Goal: Transaction & Acquisition: Purchase product/service

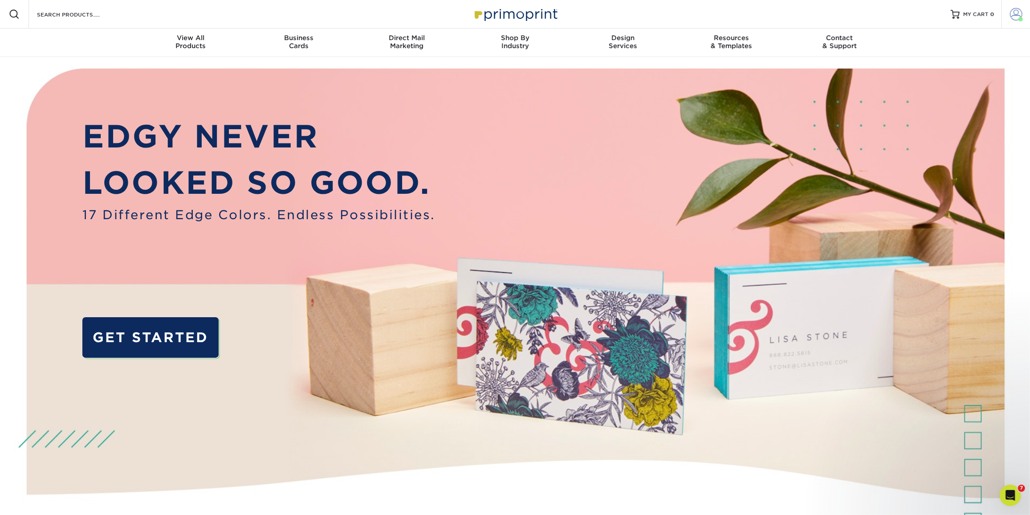
click at [1015, 16] on span at bounding box center [1016, 14] width 12 height 12
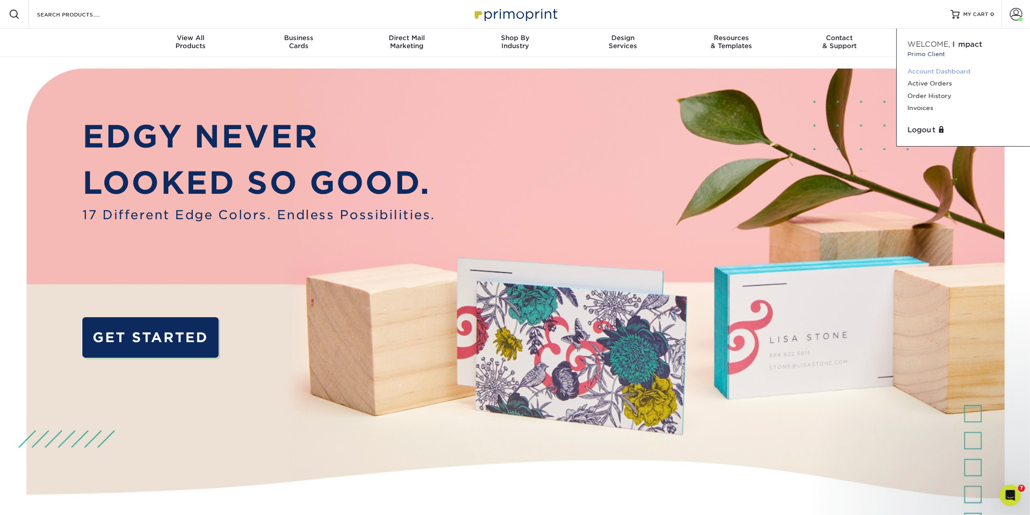
click at [929, 67] on link "Account Dashboard" at bounding box center [963, 71] width 112 height 12
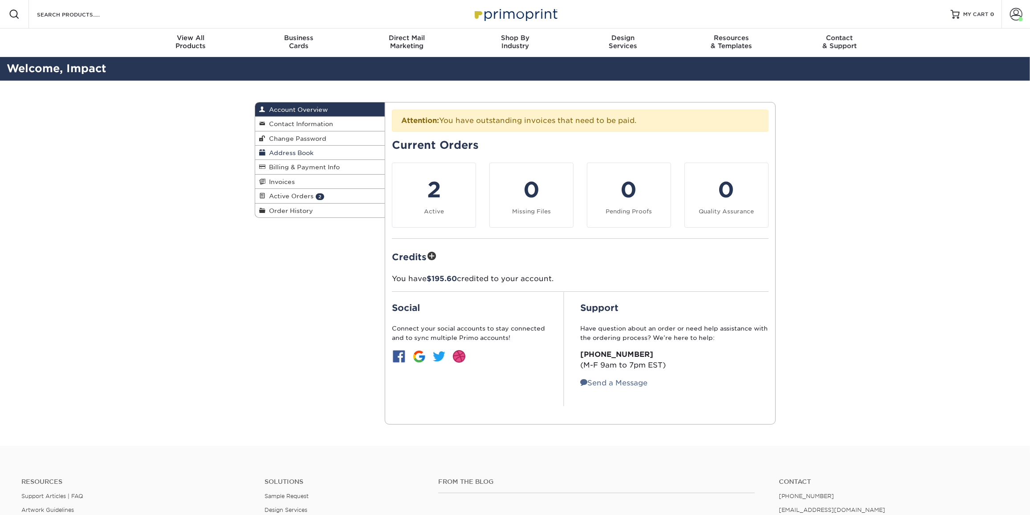
click at [293, 149] on span "Address Book" at bounding box center [290, 152] width 48 height 7
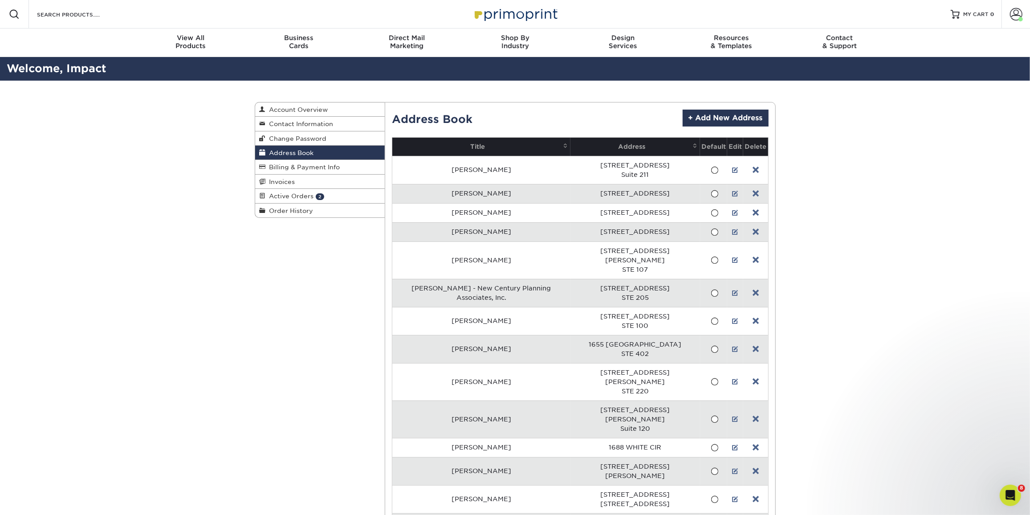
scroll to position [8725, 0]
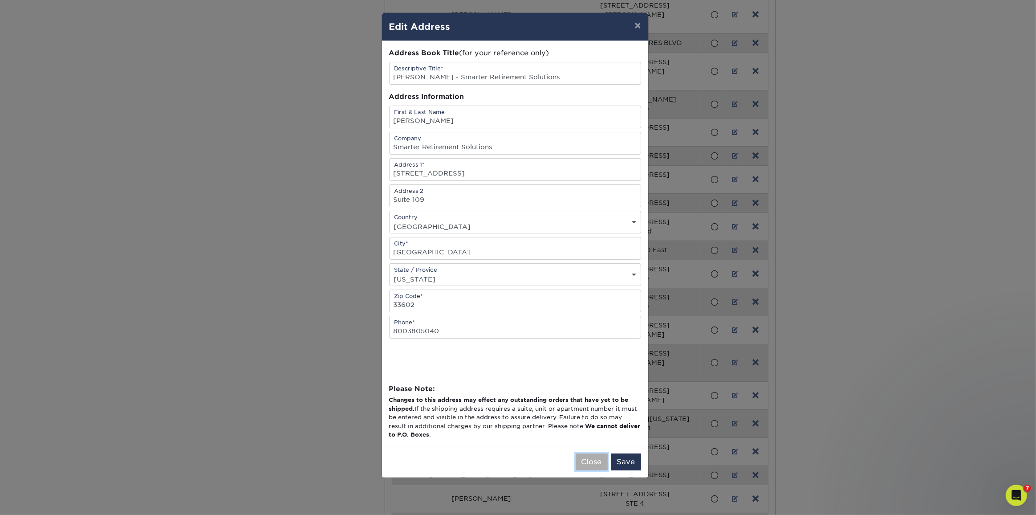
click at [594, 463] on button "Close" at bounding box center [592, 461] width 32 height 17
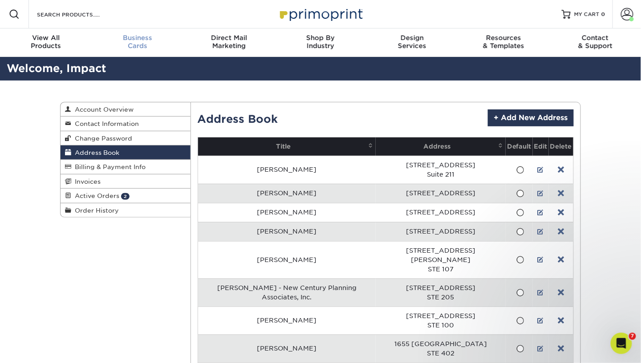
click at [123, 42] on div "Business Cards" at bounding box center [138, 42] width 92 height 16
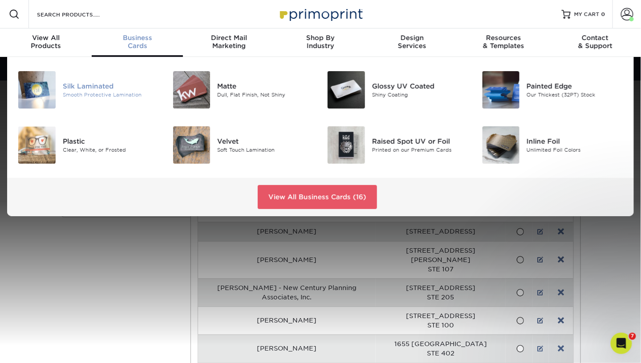
click at [99, 89] on div "Silk Laminated" at bounding box center [111, 86] width 97 height 10
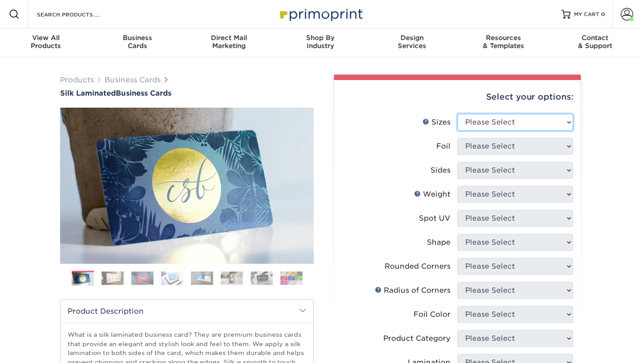
click at [492, 125] on select "Please Select 1.5" x 3.5" - Mini 1.75" x 3.5" - Mini 2" x 2" - Square 2" x 3" -…" at bounding box center [516, 122] width 116 height 17
select select "2.00x3.50"
click at [458, 114] on select "Please Select 1.5" x 3.5" - Mini 1.75" x 3.5" - Mini 2" x 2" - Square 2" x 3" -…" at bounding box center [516, 122] width 116 height 17
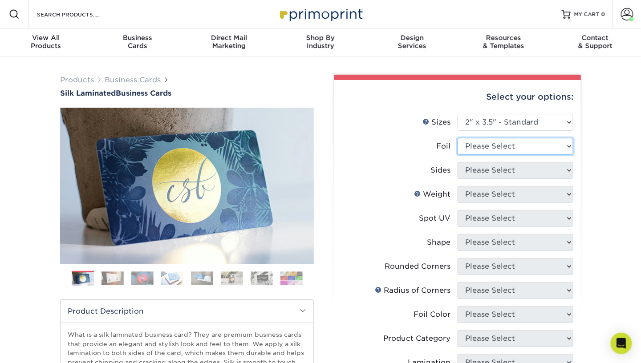
click at [484, 147] on select "Please Select Yes No" at bounding box center [516, 146] width 116 height 17
select select "0"
click at [458, 138] on select "Please Select Yes No" at bounding box center [516, 146] width 116 height 17
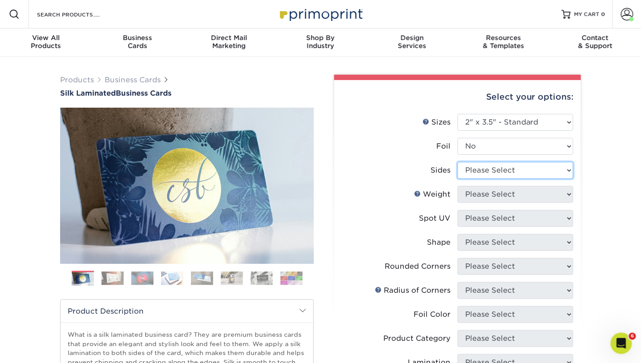
click at [476, 172] on select "Please Select Print Both Sides Print Front Only" at bounding box center [516, 170] width 116 height 17
select select "13abbda7-1d64-4f25-8bb2-c179b224825d"
click at [458, 162] on select "Please Select Print Both Sides Print Front Only" at bounding box center [516, 170] width 116 height 17
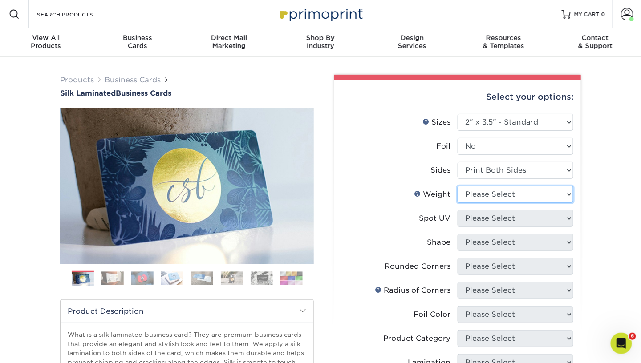
click at [474, 198] on select "Please Select 16PT" at bounding box center [516, 194] width 116 height 17
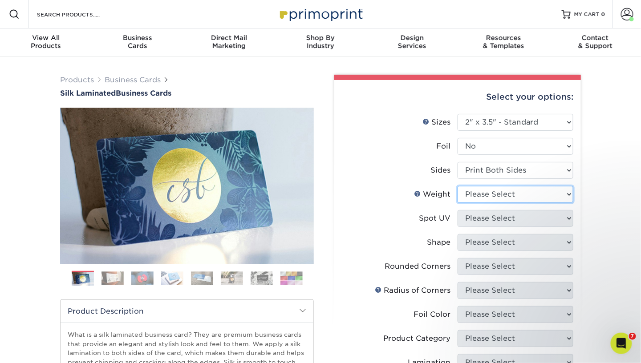
select select "16PT"
click at [458, 186] on select "Please Select 16PT" at bounding box center [516, 194] width 116 height 17
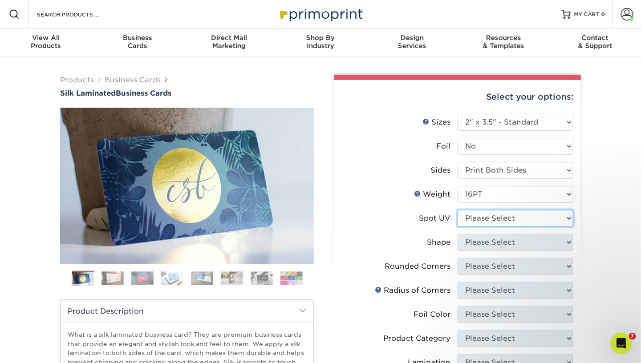
click at [471, 222] on select "Please Select No Spot UV Front and Back (Both Sides) Front Only Back Only" at bounding box center [516, 218] width 116 height 17
select select "0"
click at [458, 210] on select "Please Select No Spot UV Front and Back (Both Sides) Front Only Back Only" at bounding box center [516, 218] width 116 height 17
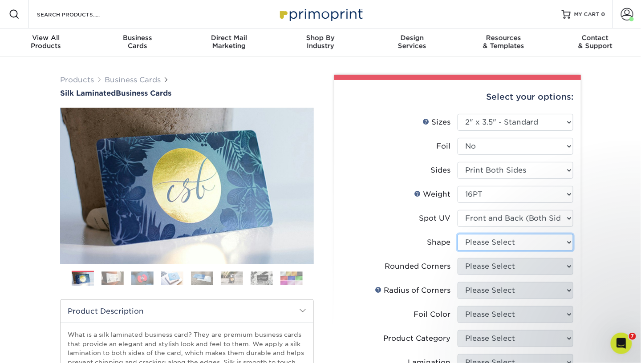
click at [467, 244] on select "Please Select Standard" at bounding box center [516, 242] width 116 height 17
select select "standard"
click at [458, 234] on select "Please Select Standard" at bounding box center [516, 242] width 116 height 17
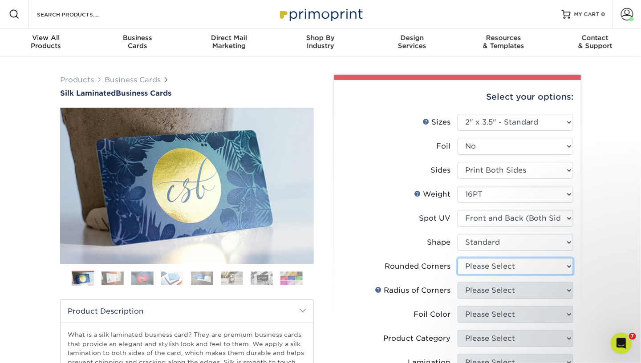
click at [467, 266] on select "Please Select Yes - Round 2 Corners Yes - Round 4 Corners No" at bounding box center [516, 266] width 116 height 17
select select "0"
click at [458, 258] on select "Please Select Yes - Round 2 Corners Yes - Round 4 Corners No" at bounding box center [516, 266] width 116 height 17
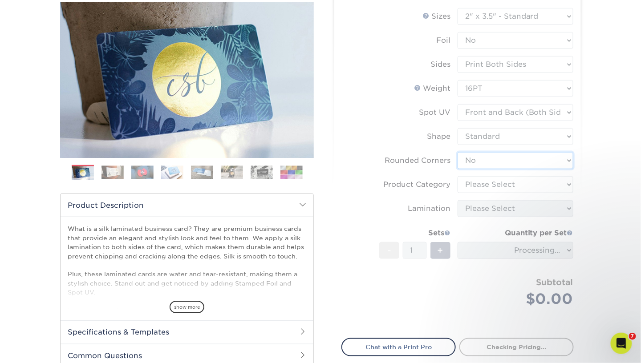
scroll to position [106, 0]
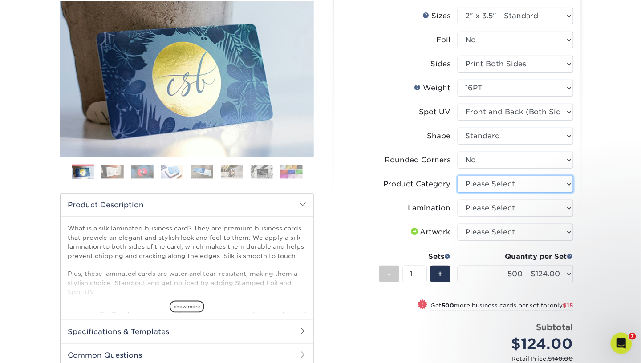
click at [482, 190] on select "Please Select Business Cards" at bounding box center [516, 184] width 116 height 17
select select "3b5148f1-0588-4f88-a218-97bcfdce65c1"
click at [458, 176] on select "Please Select Business Cards" at bounding box center [516, 184] width 116 height 17
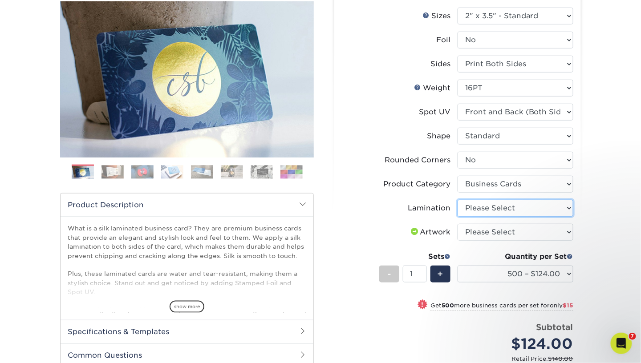
click at [472, 211] on select "Please Select Silk" at bounding box center [516, 208] width 116 height 17
select select "ccacb42f-45f7-42d3-bbd3-7c8421cf37f0"
click at [458, 200] on select "Please Select Silk" at bounding box center [516, 208] width 116 height 17
click at [467, 234] on select "Please Select I will upload files I need a design - $100" at bounding box center [516, 232] width 116 height 17
select select "upload"
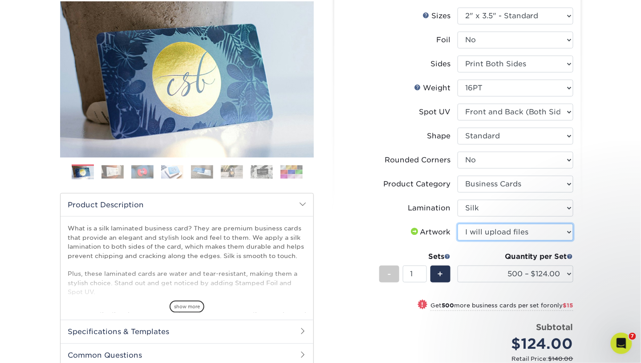
click at [458, 224] on select "Please Select I will upload files I need a design - $100" at bounding box center [516, 232] width 116 height 17
click at [16, 235] on div "Products Business Cards Silk Laminated Business Cards Previous Next" at bounding box center [320, 223] width 641 height 545
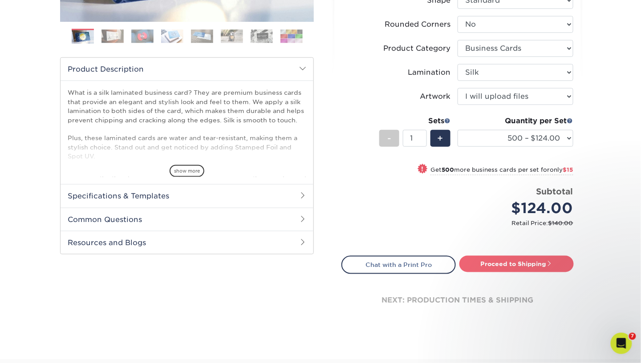
scroll to position [243, 0]
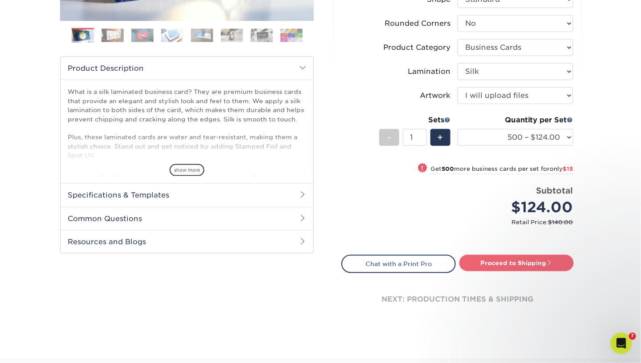
click at [512, 267] on link "Proceed to Shipping" at bounding box center [516, 263] width 114 height 16
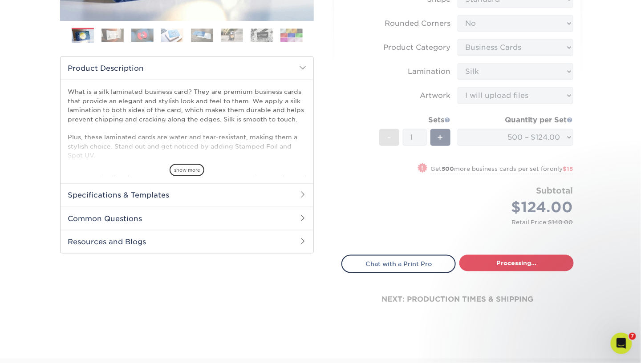
select select "a02e7c76-bdf4-4cc9-8b1d-1aa03151ab1e"
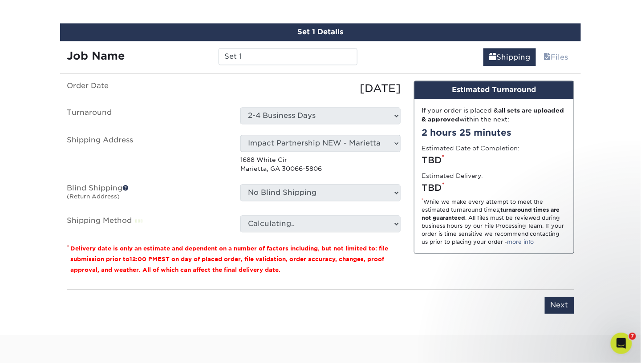
scroll to position [522, 0]
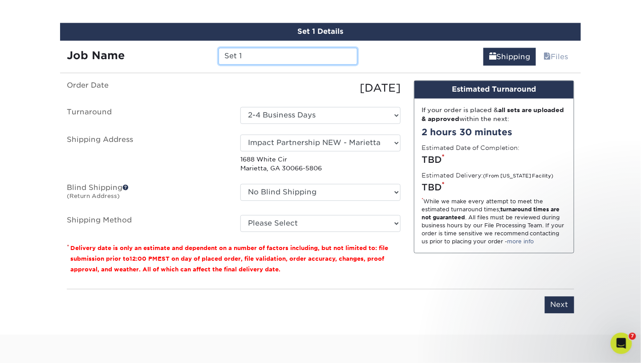
click at [335, 52] on input "Set 1" at bounding box center [288, 56] width 138 height 17
type input "RipleyJ_BC_Chris_AC"
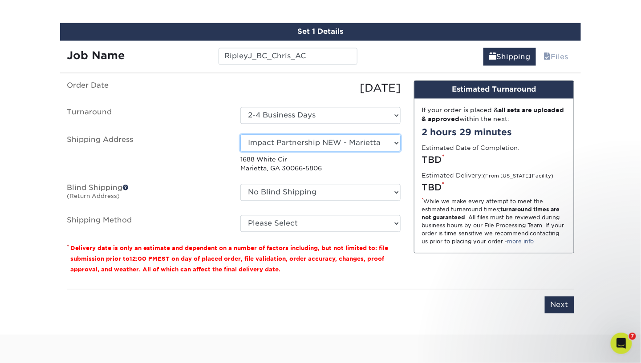
click at [283, 149] on select "Select One Andrew Hansen - Palm Spring, Suite 3 John McNamara - 7350 W. College…" at bounding box center [320, 143] width 160 height 17
select select "284779"
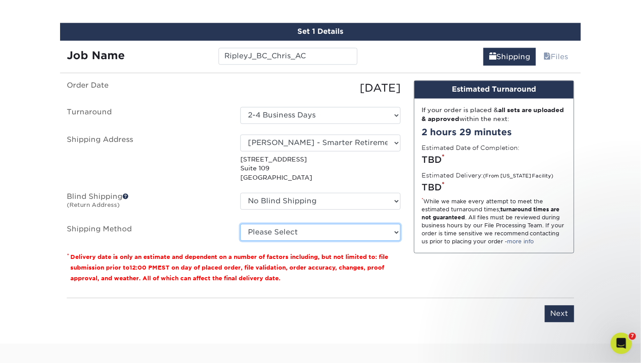
click at [315, 229] on select "Please Select Ground Shipping (+$8.96) 3 Day Shipping Service (+$15.36) 2 Day A…" at bounding box center [320, 232] width 160 height 17
select select "03"
click at [240, 224] on select "Please Select Ground Shipping (+$8.96) 3 Day Shipping Service (+$15.36) 2 Day A…" at bounding box center [320, 232] width 160 height 17
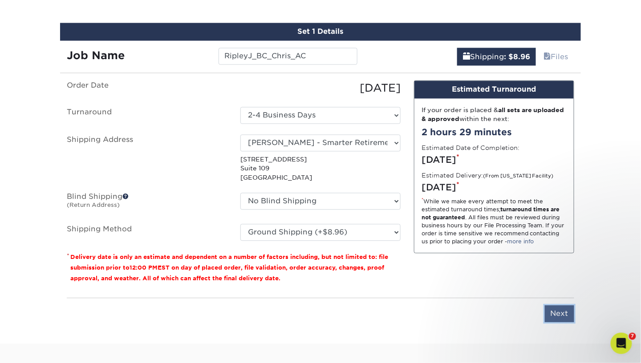
click at [562, 312] on input "Next" at bounding box center [559, 314] width 29 height 17
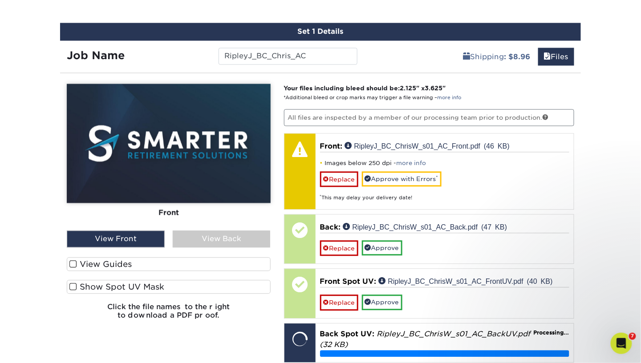
click at [215, 239] on div "View Back" at bounding box center [222, 239] width 98 height 17
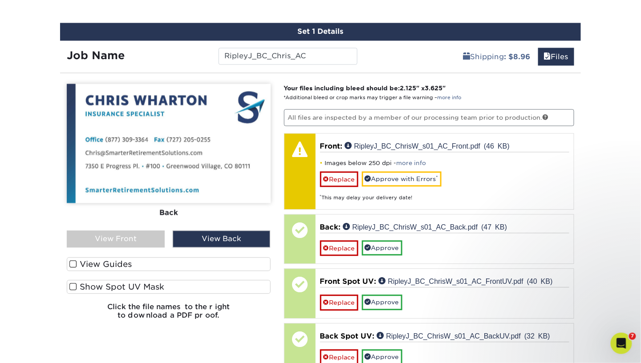
click at [77, 285] on label "Show Spot UV Mask" at bounding box center [169, 288] width 204 height 14
click at [0, 0] on input "Show Spot UV Mask" at bounding box center [0, 0] width 0 height 0
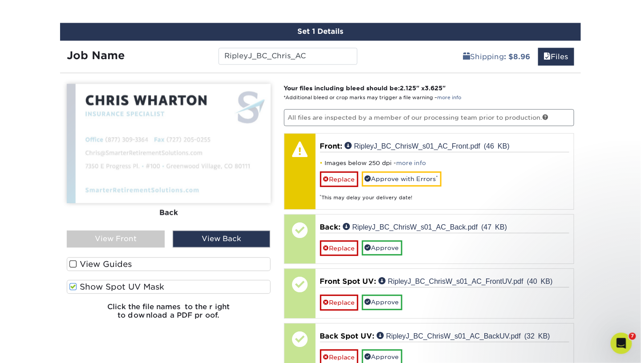
click at [77, 285] on label "Show Spot UV Mask" at bounding box center [169, 288] width 204 height 14
click at [0, 0] on input "Show Spot UV Mask" at bounding box center [0, 0] width 0 height 0
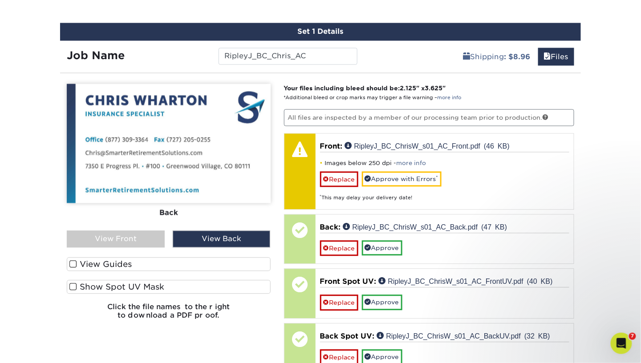
click at [77, 285] on label "Show Spot UV Mask" at bounding box center [169, 288] width 204 height 14
click at [0, 0] on input "Show Spot UV Mask" at bounding box center [0, 0] width 0 height 0
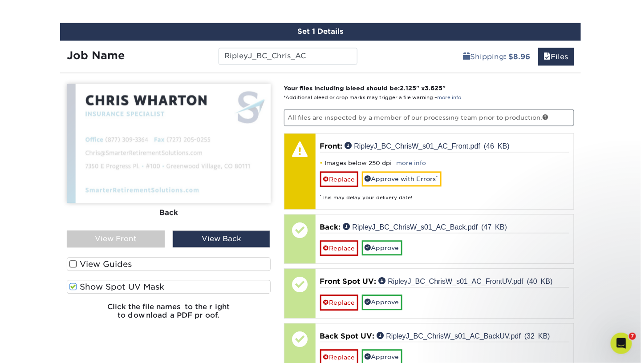
click at [77, 285] on label "Show Spot UV Mask" at bounding box center [169, 288] width 204 height 14
click at [0, 0] on input "Show Spot UV Mask" at bounding box center [0, 0] width 0 height 0
click at [77, 285] on label "Show Spot UV Mask" at bounding box center [169, 288] width 204 height 14
click at [0, 0] on input "Show Spot UV Mask" at bounding box center [0, 0] width 0 height 0
click at [77, 285] on label "Show Spot UV Mask" at bounding box center [169, 288] width 204 height 14
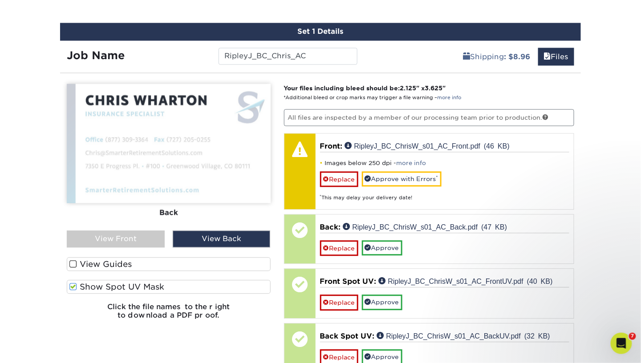
click at [0, 0] on input "Show Spot UV Mask" at bounding box center [0, 0] width 0 height 0
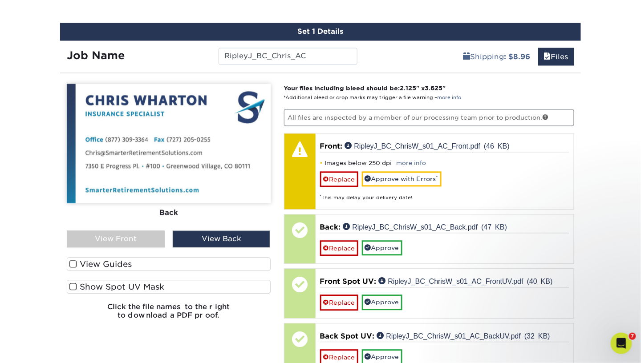
click at [120, 240] on div "View Front" at bounding box center [116, 239] width 98 height 17
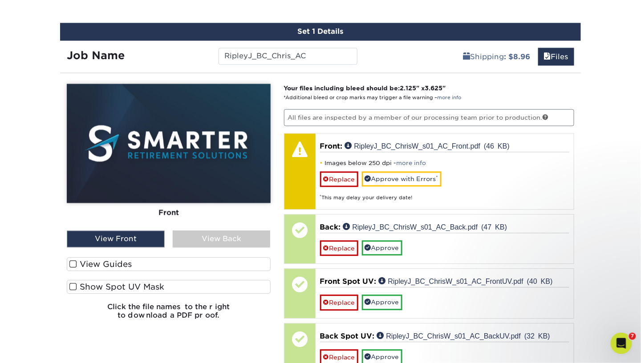
click at [96, 286] on label "Show Spot UV Mask" at bounding box center [169, 288] width 204 height 14
click at [0, 0] on input "Show Spot UV Mask" at bounding box center [0, 0] width 0 height 0
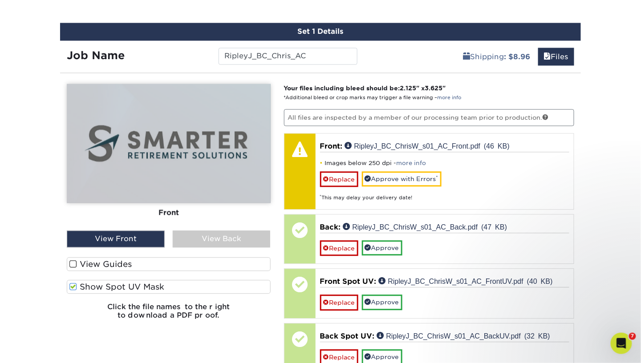
click at [96, 286] on label "Show Spot UV Mask" at bounding box center [169, 288] width 204 height 14
click at [0, 0] on input "Show Spot UV Mask" at bounding box center [0, 0] width 0 height 0
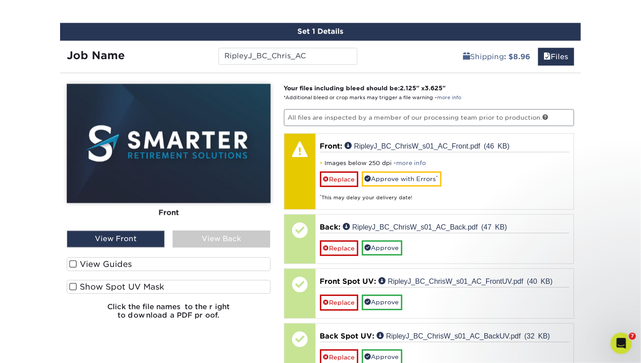
click at [96, 286] on label "Show Spot UV Mask" at bounding box center [169, 288] width 204 height 14
click at [0, 0] on input "Show Spot UV Mask" at bounding box center [0, 0] width 0 height 0
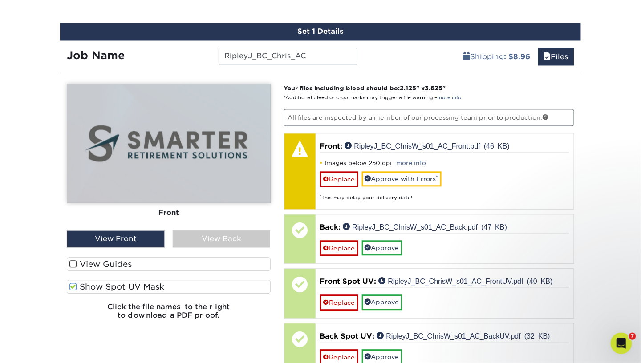
click at [96, 286] on label "Show Spot UV Mask" at bounding box center [169, 288] width 204 height 14
click at [0, 0] on input "Show Spot UV Mask" at bounding box center [0, 0] width 0 height 0
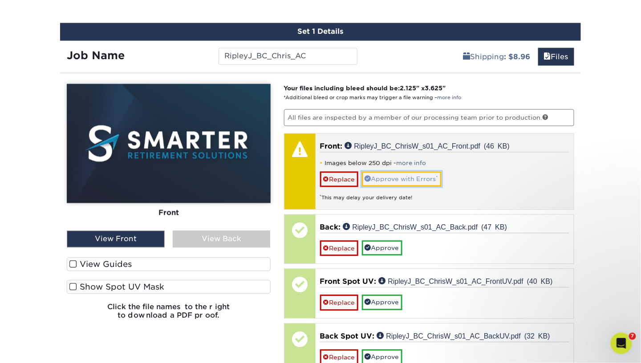
click at [423, 183] on link "Approve with Errors *" at bounding box center [402, 179] width 80 height 15
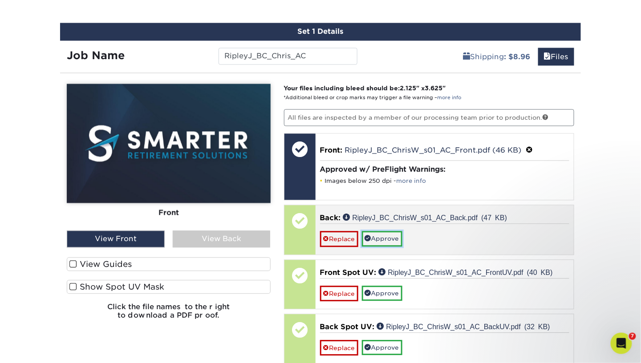
click at [374, 234] on link "Approve" at bounding box center [382, 239] width 41 height 15
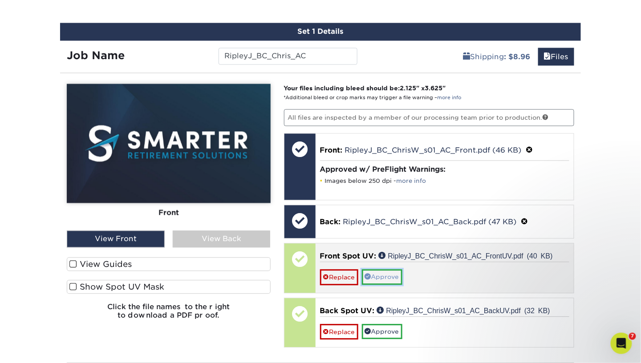
click at [377, 275] on link "Approve" at bounding box center [382, 277] width 41 height 15
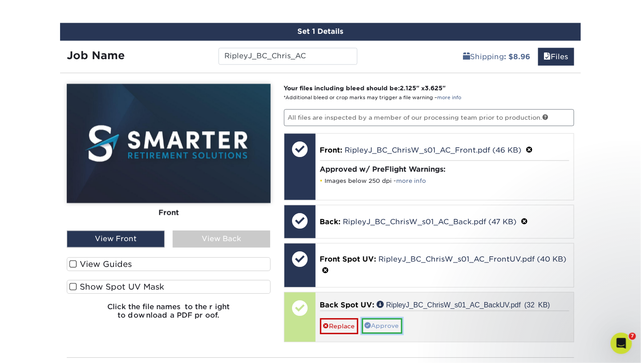
click at [394, 323] on link "Approve" at bounding box center [382, 326] width 41 height 15
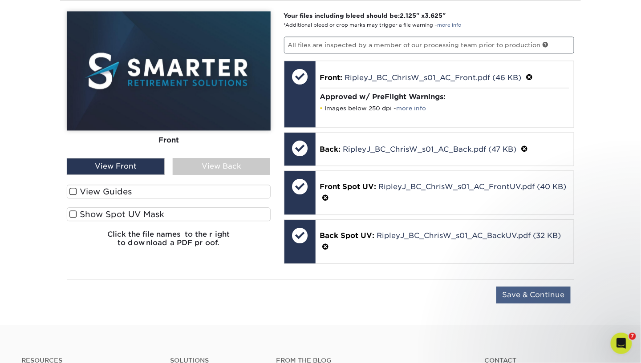
scroll to position [602, 0]
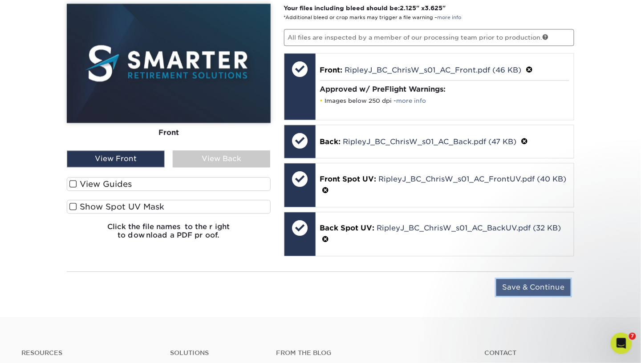
click at [533, 282] on input "Save & Continue" at bounding box center [533, 287] width 74 height 17
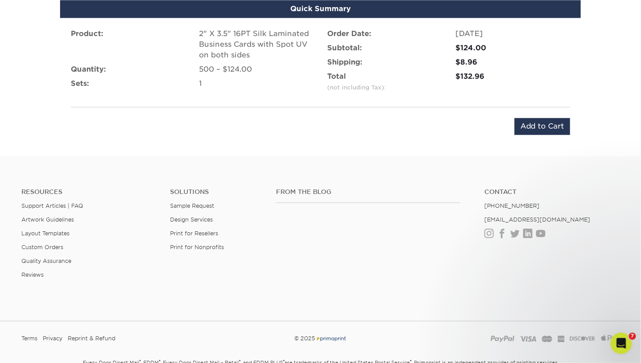
click at [532, 133] on div "Product: 2" X 3.5" 16PT Silk Laminated Business Cards with Spot UV on both side…" at bounding box center [320, 82] width 521 height 128
click at [532, 127] on input "Add to Cart" at bounding box center [543, 126] width 56 height 17
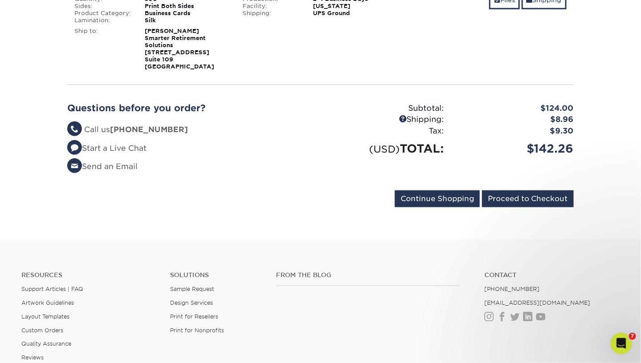
scroll to position [81, 0]
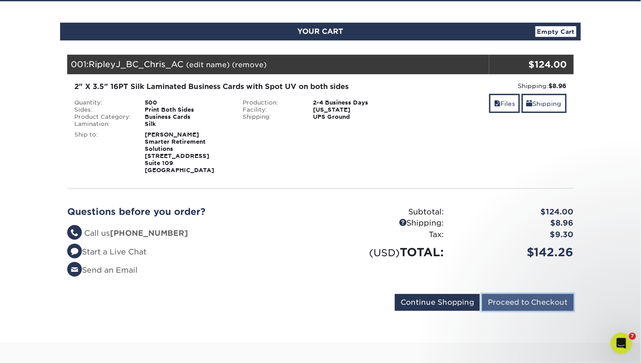
click at [524, 311] on input "Proceed to Checkout" at bounding box center [528, 302] width 92 height 17
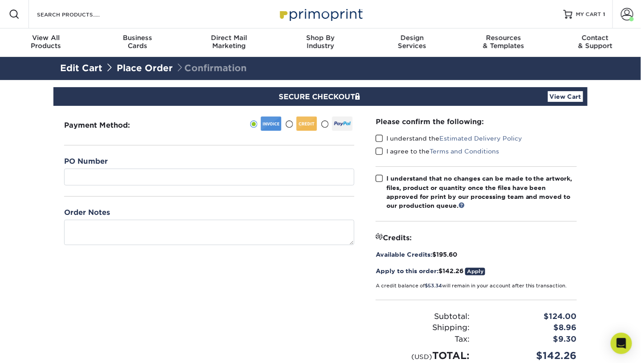
click at [380, 136] on span at bounding box center [380, 138] width 8 height 8
click at [0, 0] on input "I understand the Estimated Delivery Policy" at bounding box center [0, 0] width 0 height 0
click at [381, 151] on span at bounding box center [380, 151] width 8 height 8
click at [0, 0] on input "I agree to the Terms and Conditions" at bounding box center [0, 0] width 0 height 0
drag, startPoint x: 380, startPoint y: 178, endPoint x: 389, endPoint y: 189, distance: 13.9
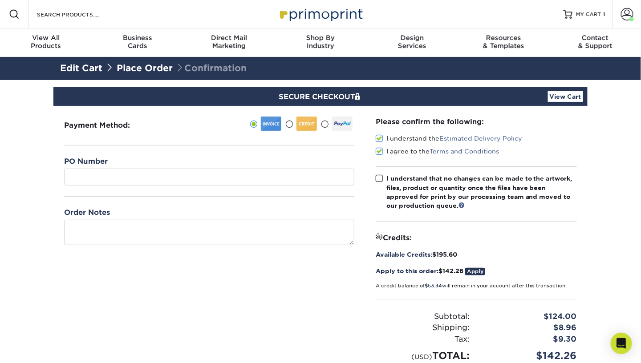
click at [380, 179] on span at bounding box center [380, 179] width 8 height 8
click at [0, 0] on input "I understand that no changes can be made to the artwork, files, product or quan…" at bounding box center [0, 0] width 0 height 0
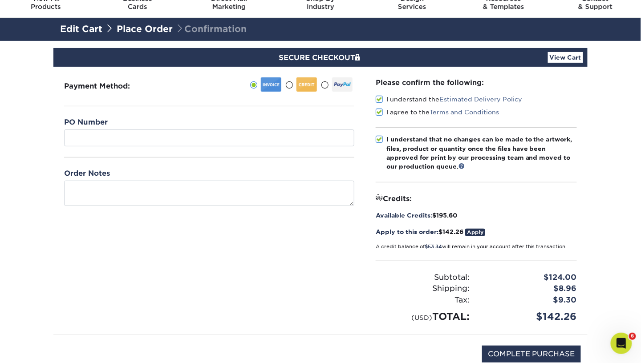
scroll to position [121, 0]
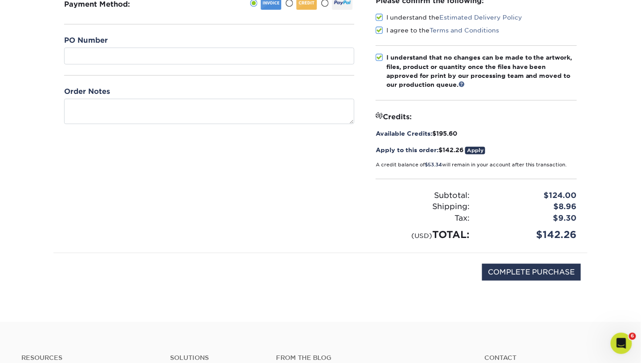
drag, startPoint x: 529, startPoint y: 229, endPoint x: 626, endPoint y: 232, distance: 97.6
click at [626, 232] on section "SECURE CHECKOUT View Cart Payment Method: $" at bounding box center [320, 140] width 641 height 363
click at [534, 266] on input "COMPLETE PURCHASE" at bounding box center [531, 272] width 99 height 17
click at [534, 266] on input "PROCESSING, PLEASE WAIT..." at bounding box center [519, 272] width 123 height 17
type input "STILL PROCESSING, PLEASE WAIT.."
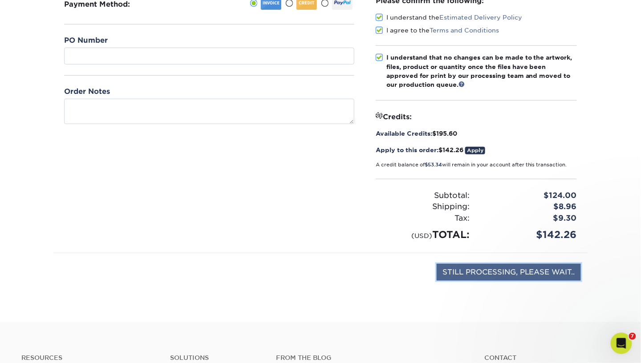
scroll to position [0, 0]
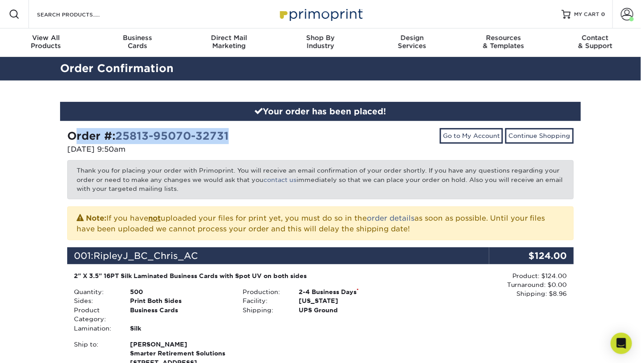
drag, startPoint x: 265, startPoint y: 131, endPoint x: 8, endPoint y: 140, distance: 256.6
click at [8, 140] on div "Your order has been placed! Order #: 25813-95070-32731 [DATE] 9:50am Go to My A…" at bounding box center [320, 347] width 641 height 533
copy strong "Order #: 25813-95070-32731"
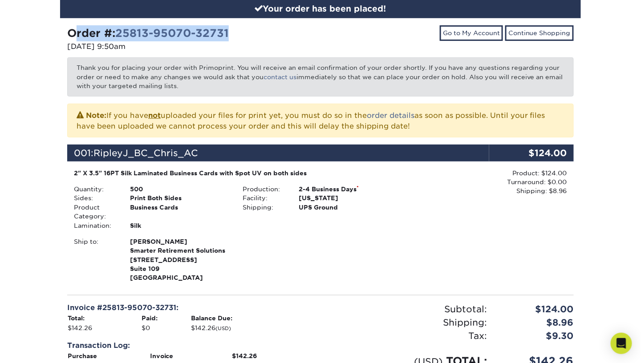
scroll to position [405, 0]
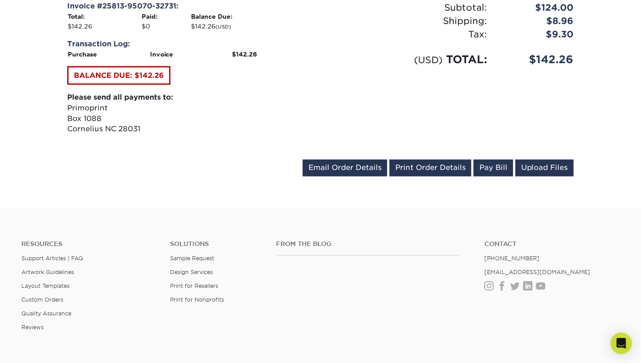
click at [496, 65] on div "$142.26" at bounding box center [537, 60] width 87 height 16
drag, startPoint x: 517, startPoint y: 69, endPoint x: 617, endPoint y: 75, distance: 100.3
copy div "$142.26"
